Goal: Information Seeking & Learning: Learn about a topic

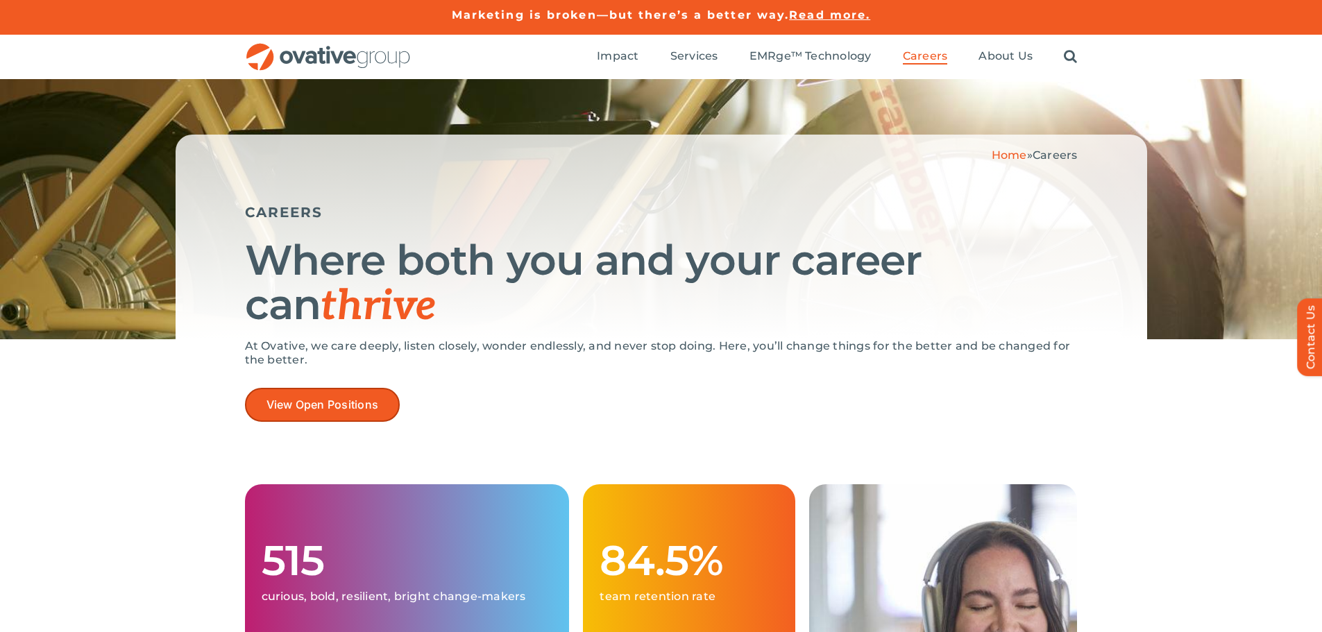
click at [306, 400] on span "View Open Positions" at bounding box center [323, 404] width 112 height 13
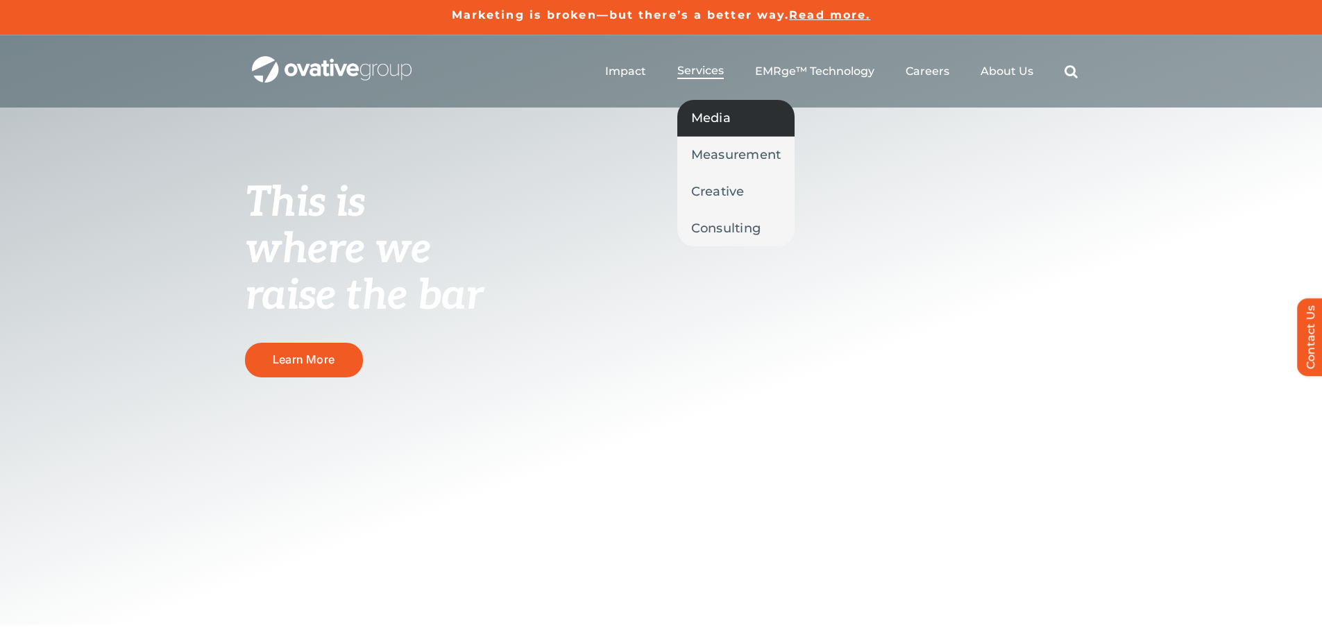
click at [714, 117] on span "Media" at bounding box center [711, 117] width 40 height 19
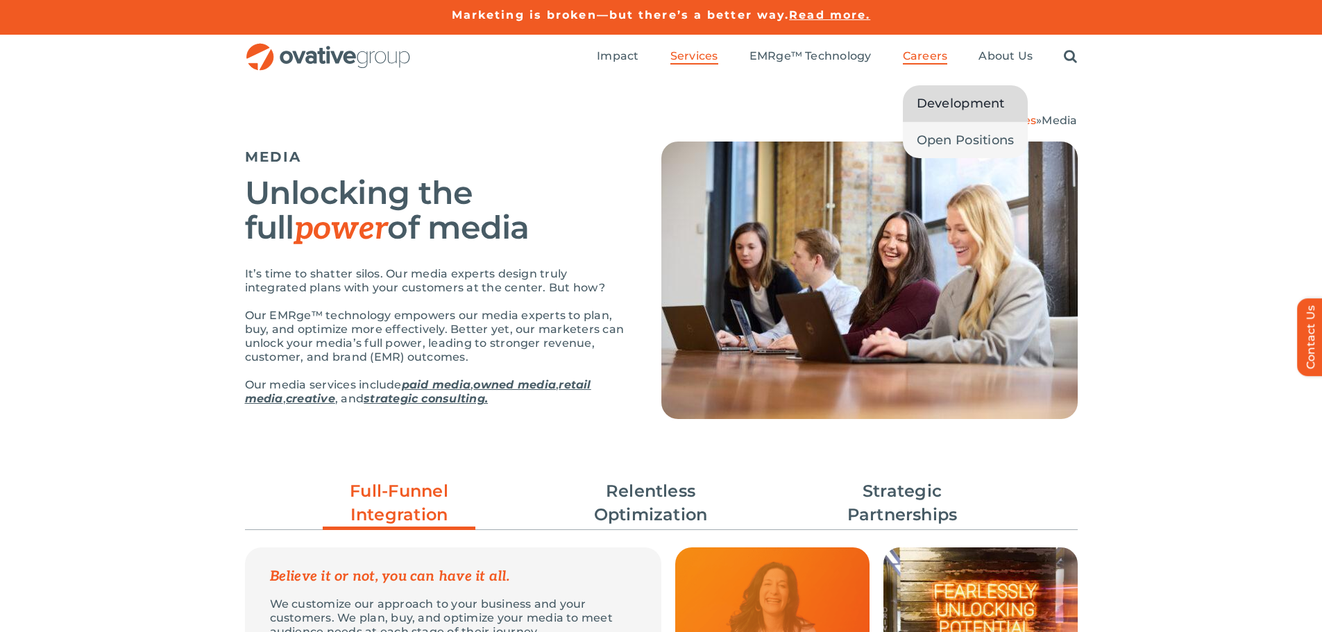
click at [966, 101] on span "Development" at bounding box center [961, 103] width 88 height 19
